Goal: Information Seeking & Learning: Learn about a topic

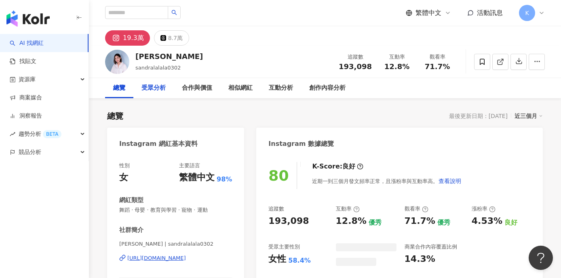
click at [161, 88] on div "受眾分析" at bounding box center [154, 88] width 24 height 10
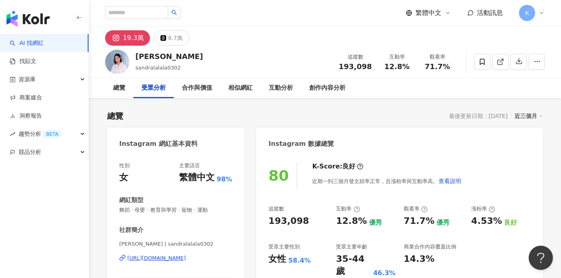
scroll to position [703, 0]
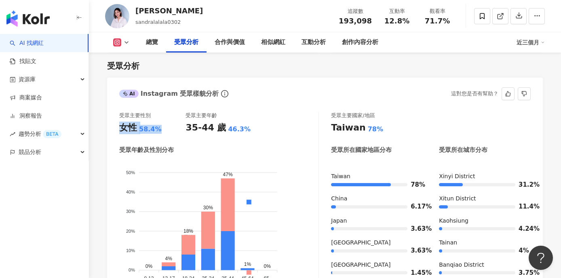
drag, startPoint x: 163, startPoint y: 129, endPoint x: 120, endPoint y: 128, distance: 42.9
click at [120, 128] on div "女性 58.4%" at bounding box center [152, 128] width 66 height 13
copy div "女性 58.4%"
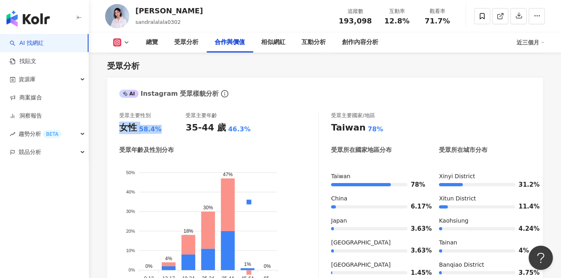
scroll to position [1131, 0]
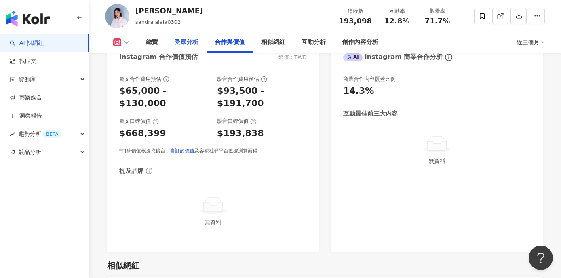
click at [191, 37] on div "受眾分析" at bounding box center [186, 42] width 40 height 20
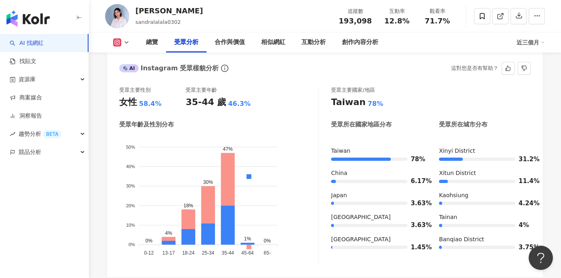
scroll to position [725, 0]
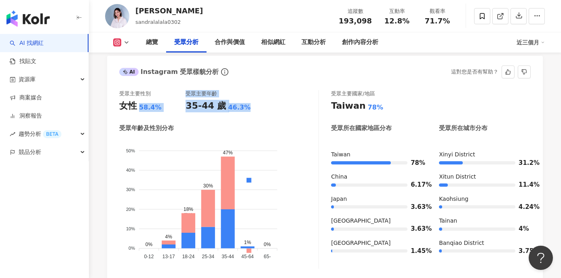
drag, startPoint x: 184, startPoint y: 100, endPoint x: 249, endPoint y: 110, distance: 66.0
click at [248, 112] on div "受眾主要性別 女性 58.4% 受眾主要年齡 35-44 歲 46.3%" at bounding box center [218, 101] width 199 height 22
click at [249, 110] on div "35-44 歲 46.3%" at bounding box center [219, 106] width 66 height 13
drag, startPoint x: 249, startPoint y: 110, endPoint x: 187, endPoint y: 106, distance: 62.0
click at [187, 106] on div "35-44 歲 46.3%" at bounding box center [219, 106] width 66 height 13
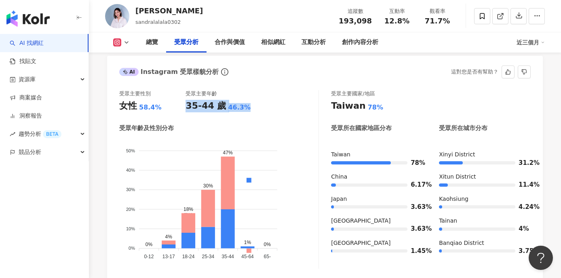
copy div "35-44 歲 46.3%"
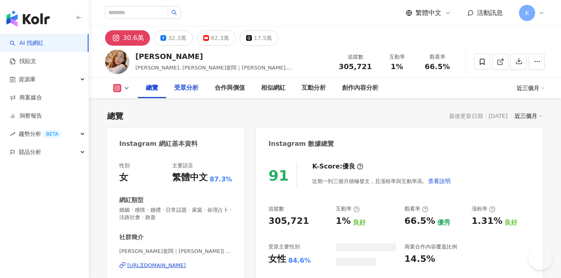
click at [174, 83] on div "受眾分析" at bounding box center [186, 88] width 24 height 10
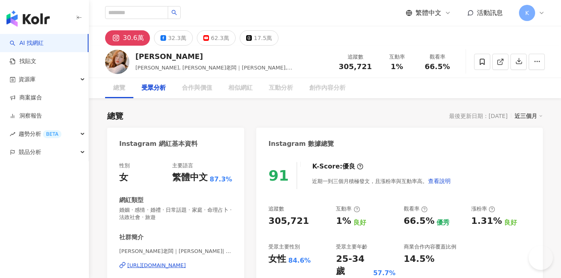
click at [152, 88] on div "受眾分析" at bounding box center [154, 88] width 24 height 10
click at [150, 87] on div "受眾分析" at bounding box center [154, 88] width 24 height 10
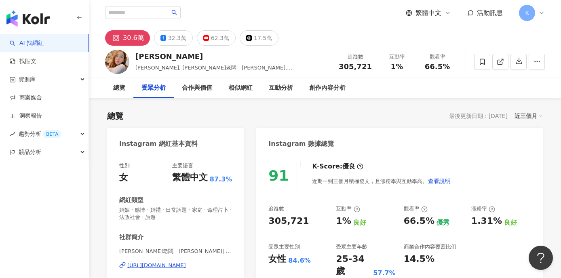
scroll to position [691, 0]
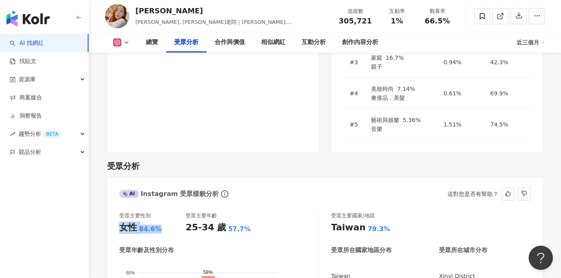
drag, startPoint x: 157, startPoint y: 129, endPoint x: 119, endPoint y: 125, distance: 38.7
copy div "女性 84.6%"
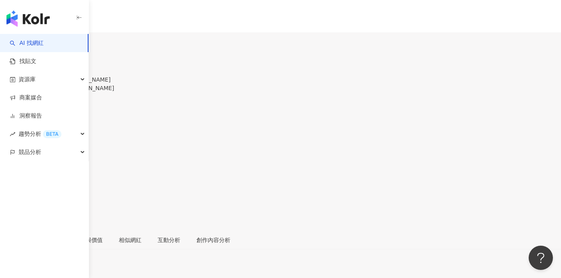
click at [66, 231] on div "受眾分析" at bounding box center [47, 240] width 39 height 19
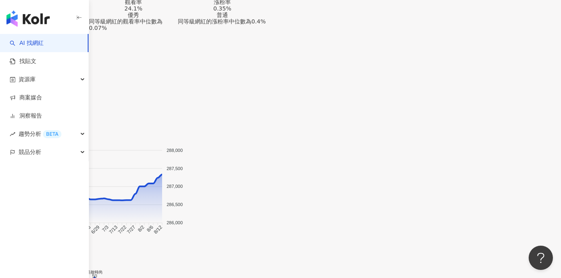
drag, startPoint x: 167, startPoint y: 128, endPoint x: 114, endPoint y: 126, distance: 53.0
copy div "女性 79.9%"
